Goal: Task Accomplishment & Management: Complete application form

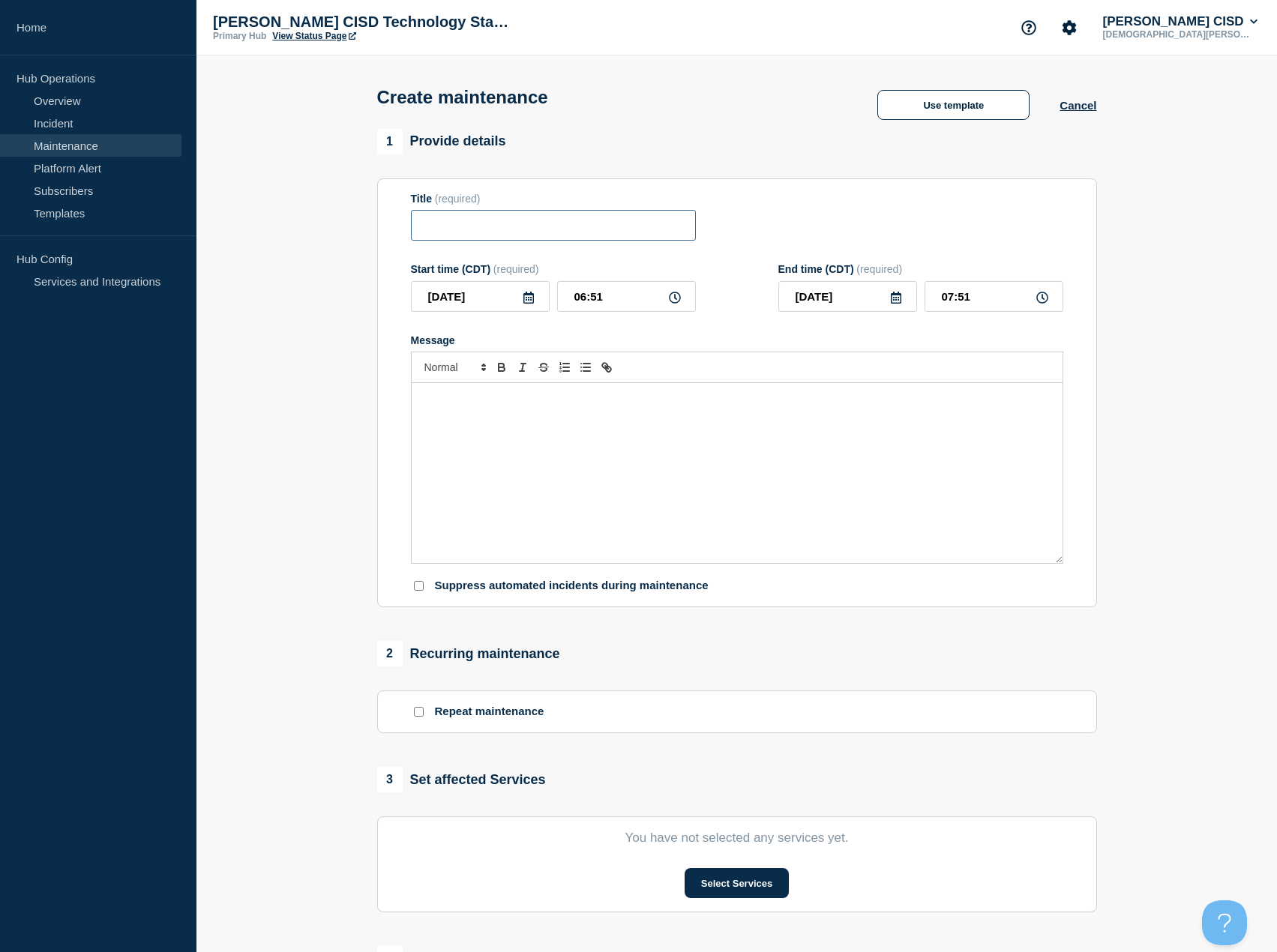
click at [472, 229] on input "Title" at bounding box center [554, 225] width 285 height 31
click at [520, 234] on input "Skyward Maintenace" at bounding box center [554, 225] width 285 height 31
type input "Skyward Maintenance"
click at [525, 302] on icon at bounding box center [529, 298] width 12 height 12
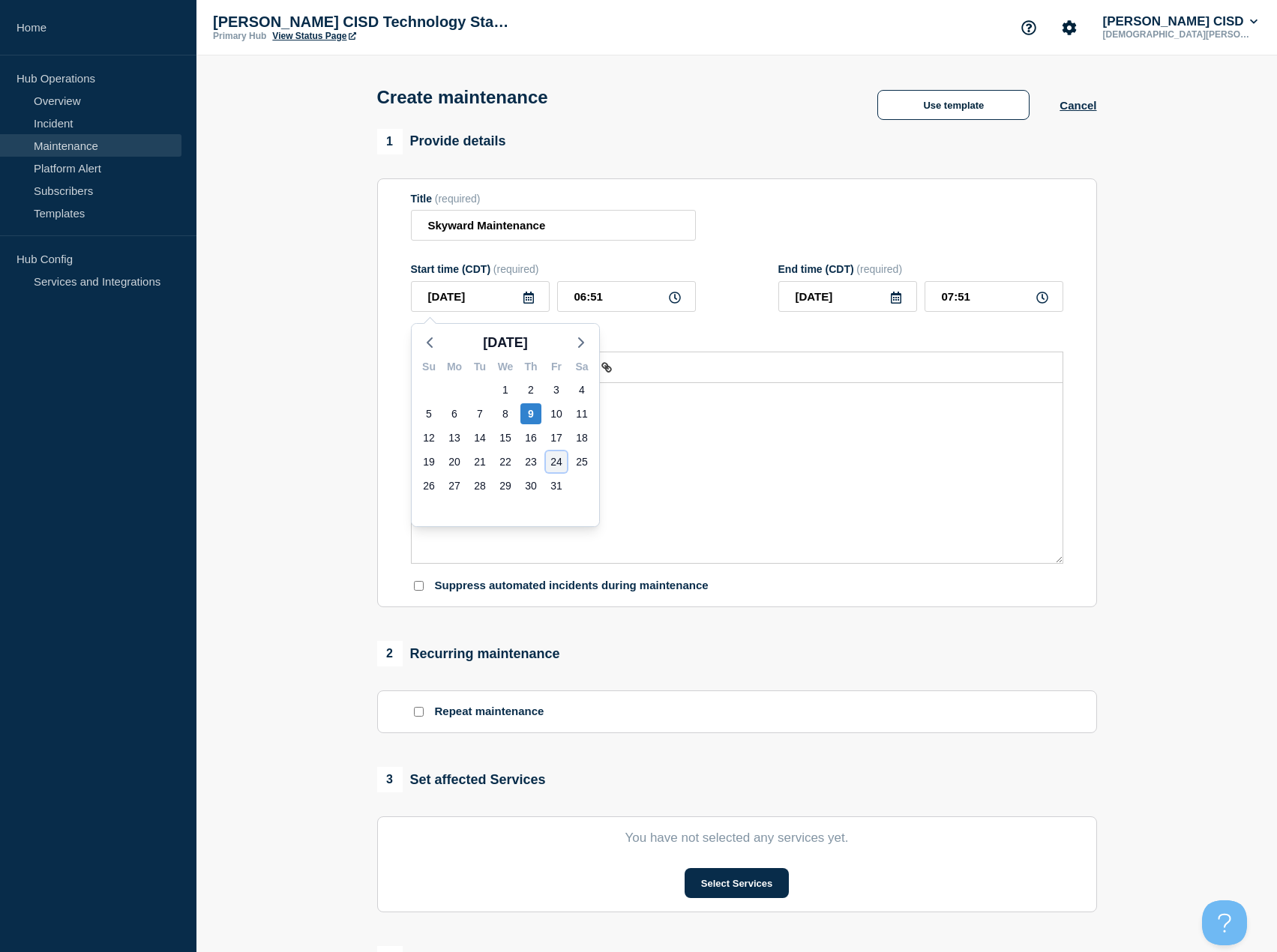
click at [559, 466] on div "24" at bounding box center [556, 461] width 21 height 21
type input "2025-10-24"
drag, startPoint x: 624, startPoint y: 305, endPoint x: 501, endPoint y: 303, distance: 123.0
click at [501, 303] on div "2025-10-24 06:51" at bounding box center [554, 297] width 285 height 31
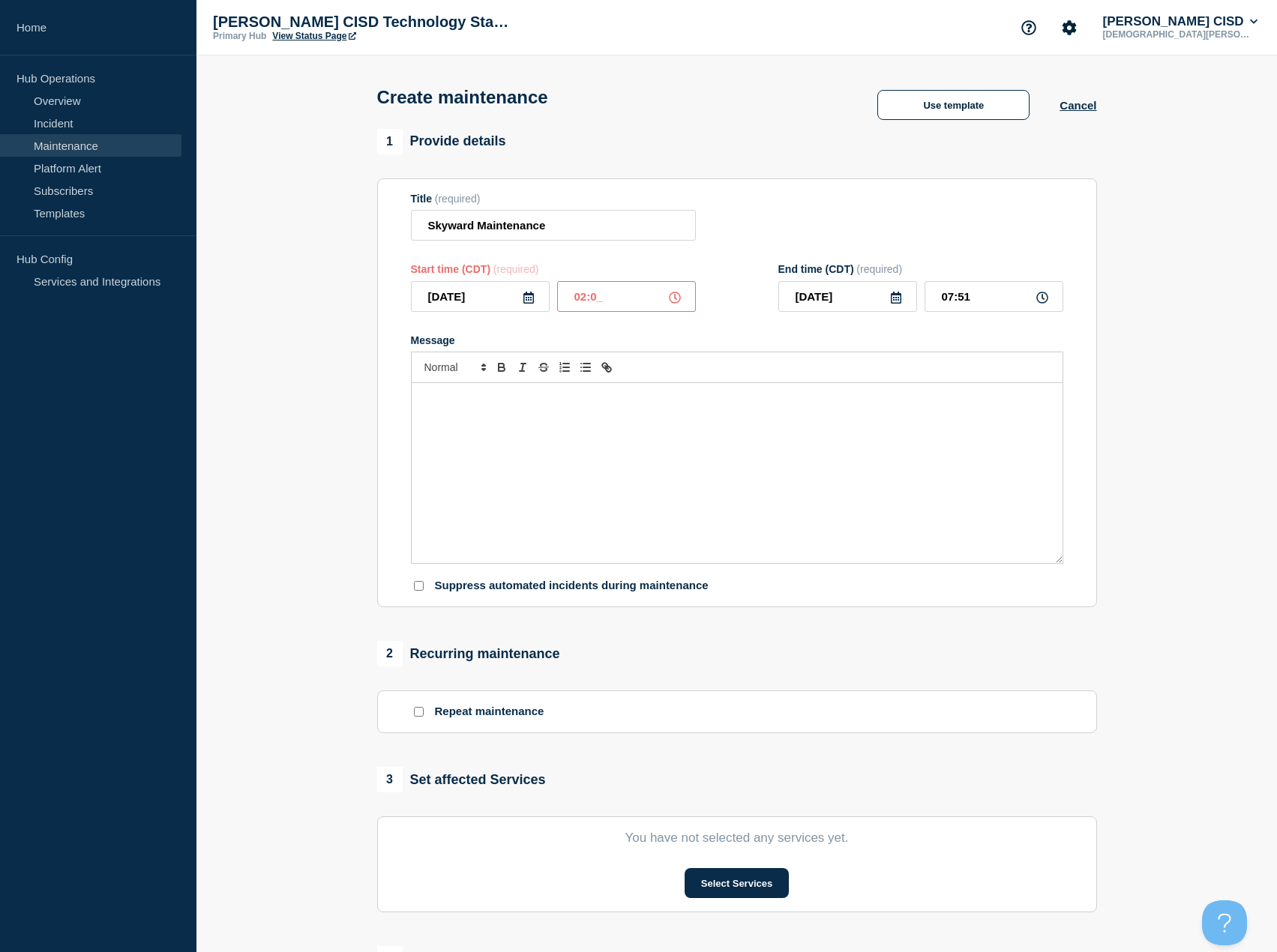
type input "02:00"
click at [989, 302] on input "03:00" at bounding box center [994, 297] width 139 height 31
type input "05:00"
click at [510, 446] on div "Message" at bounding box center [737, 473] width 651 height 180
click at [1079, 111] on button "Cancel" at bounding box center [1077, 105] width 37 height 13
